Goal: Task Accomplishment & Management: Use online tool/utility

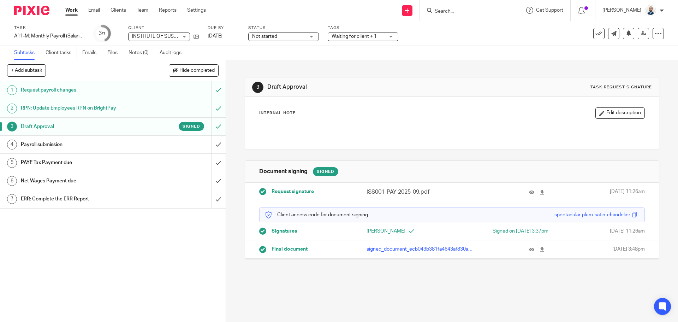
click at [169, 143] on div "Payroll submission" at bounding box center [112, 144] width 183 height 11
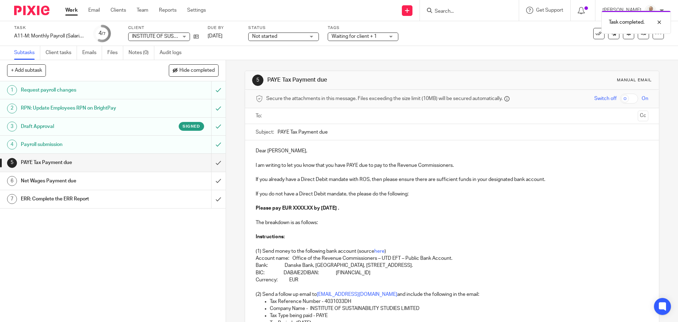
click at [302, 120] on input "text" at bounding box center [452, 116] width 366 height 8
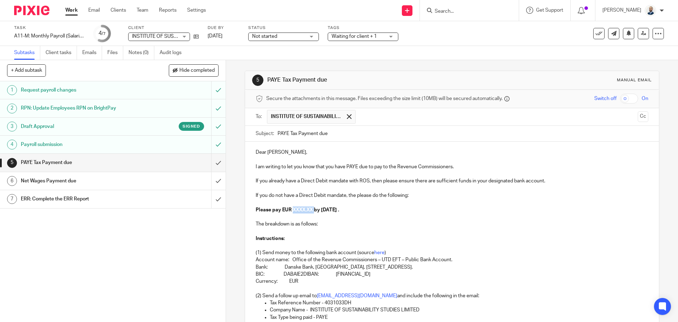
drag, startPoint x: 313, startPoint y: 208, endPoint x: 292, endPoint y: 210, distance: 21.9
click at [292, 210] on strong "Please pay EUR XXXX.XX by 14th October 2025 ." at bounding box center [297, 209] width 83 height 5
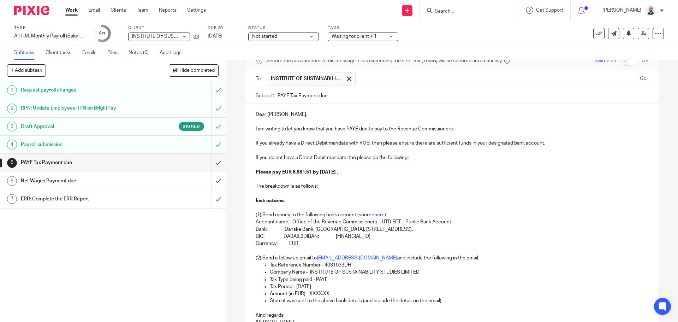
scroll to position [110, 0]
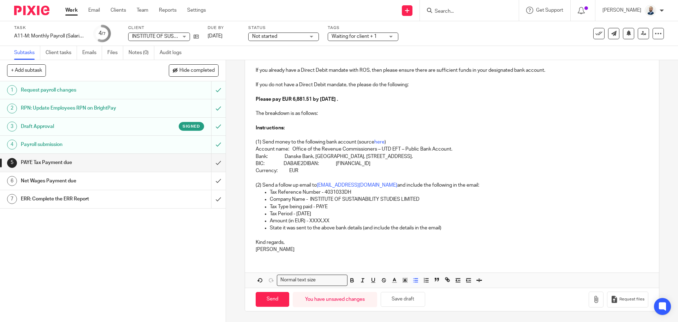
click at [328, 217] on ul "Tax Reference Number - 4031033DH Company Name - INSTITUTE OF SUSTAINABILITY STU…" at bounding box center [452, 209] width 392 height 43
click at [332, 220] on p "Amount (in EUR) - XXXX.XX" at bounding box center [459, 220] width 378 height 7
click at [270, 289] on div "Send You have unsaved changes Save draft Request files" at bounding box center [451, 298] width 413 height 23
drag, startPoint x: 269, startPoint y: 292, endPoint x: 276, endPoint y: 293, distance: 6.7
click at [269, 294] on input "Send" at bounding box center [273, 299] width 34 height 15
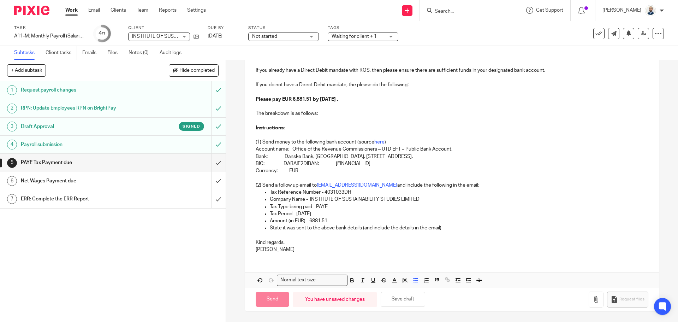
type input "Sent"
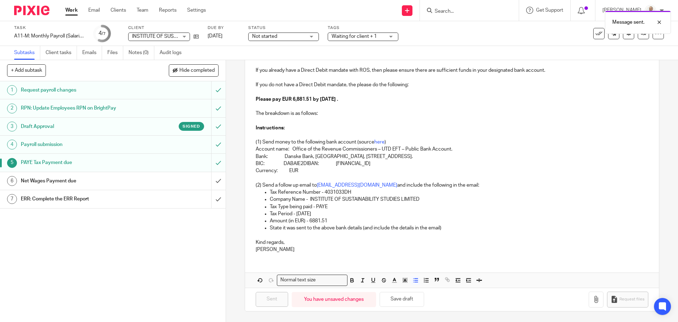
click at [176, 179] on div "Net Wages Payment due" at bounding box center [112, 180] width 183 height 11
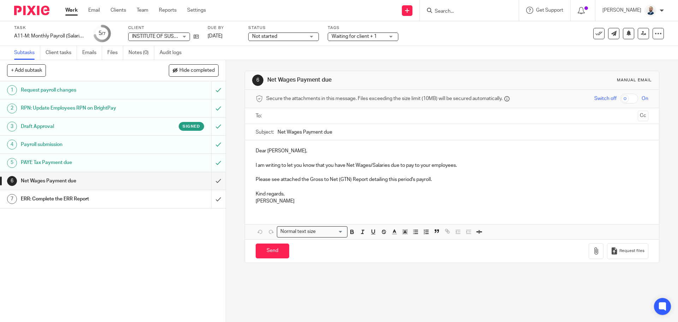
click at [304, 116] on input "text" at bounding box center [452, 116] width 366 height 8
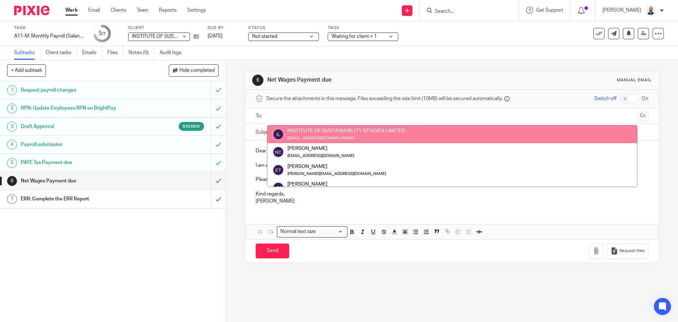
drag, startPoint x: 308, startPoint y: 131, endPoint x: 336, endPoint y: 151, distance: 34.4
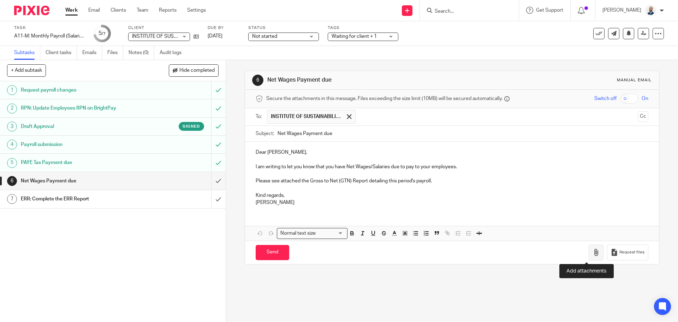
click at [592, 250] on icon "button" at bounding box center [595, 251] width 7 height 7
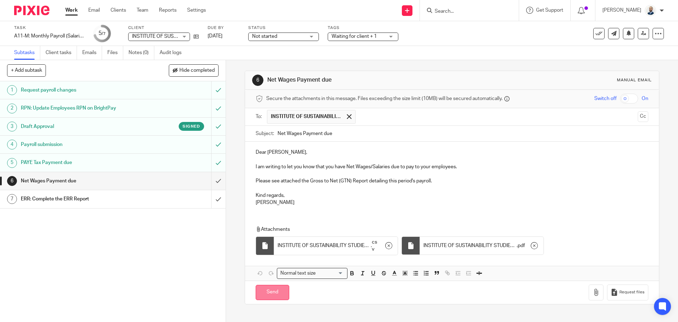
click at [277, 286] on input "Send" at bounding box center [273, 291] width 34 height 15
type input "Sent"
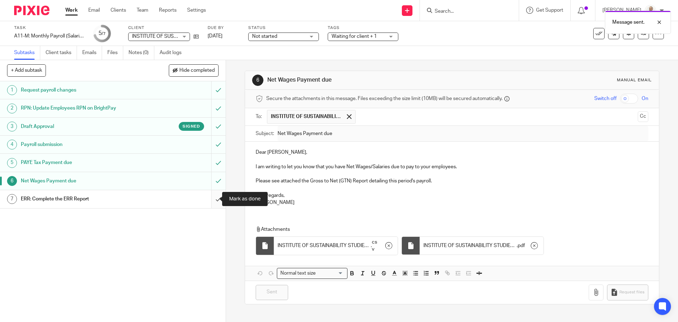
click at [213, 203] on input "submit" at bounding box center [113, 199] width 226 height 18
